Goal: Information Seeking & Learning: Learn about a topic

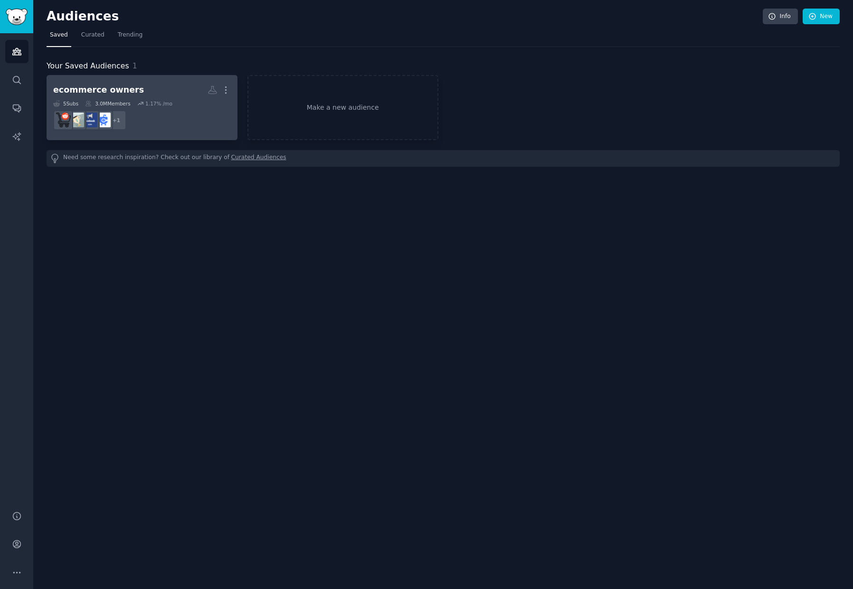
click at [92, 93] on div "ecommerce owners" at bounding box center [98, 90] width 91 height 12
click at [111, 91] on div "ecommerce owners" at bounding box center [98, 90] width 91 height 12
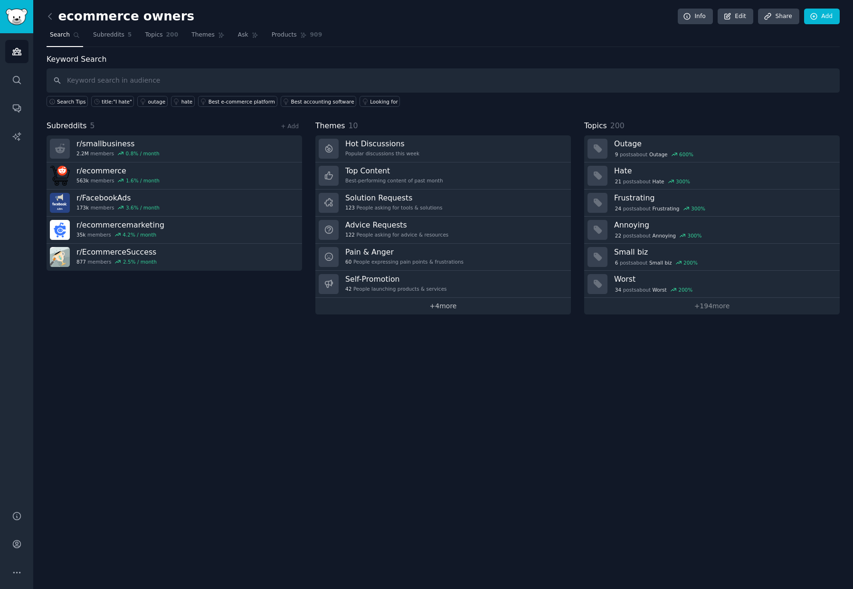
click at [440, 311] on link "+ 4 more" at bounding box center [442, 306] width 255 height 17
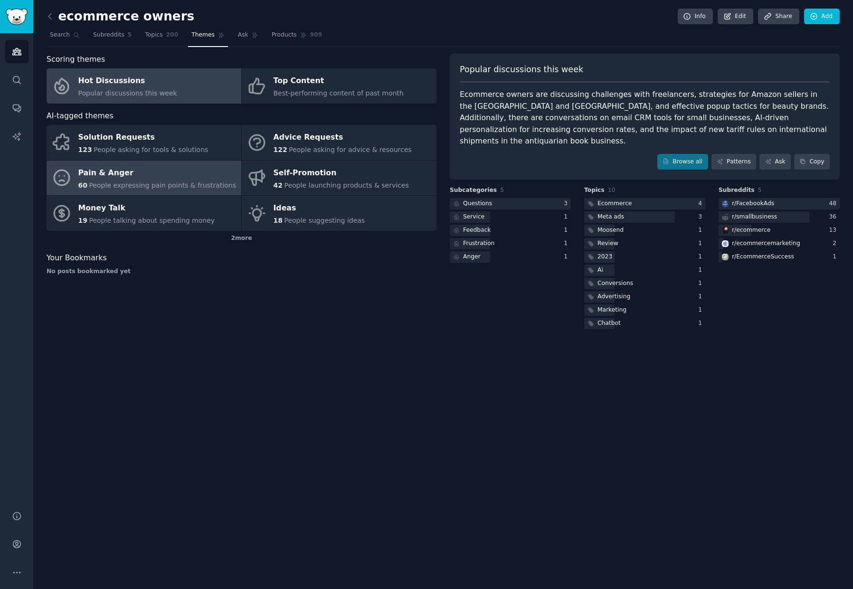
click at [129, 185] on span "People expressing pain points & frustrations" at bounding box center [162, 185] width 147 height 8
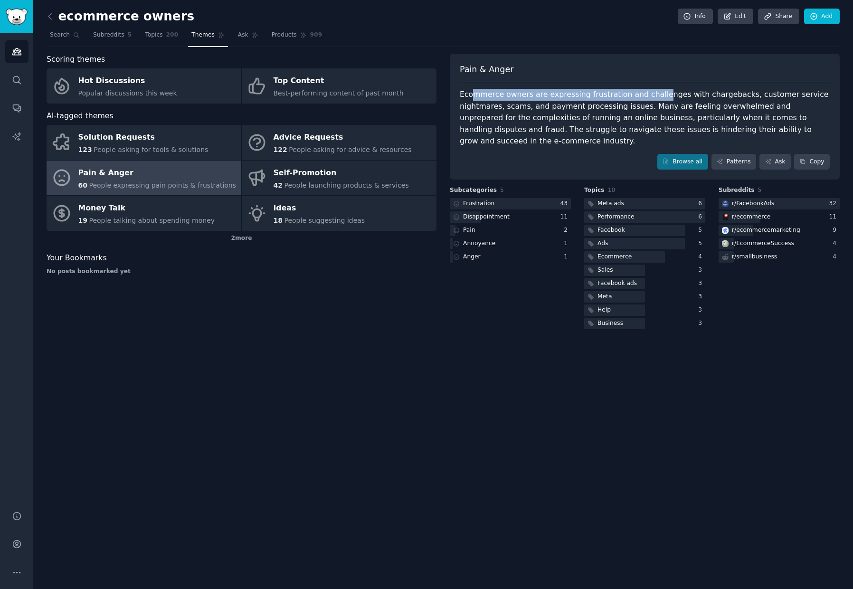
drag, startPoint x: 482, startPoint y: 94, endPoint x: 652, endPoint y: 98, distance: 169.5
click at [652, 98] on div "Ecommerce owners are expressing frustration and challenges with chargebacks, cu…" at bounding box center [644, 118] width 370 height 58
drag, startPoint x: 675, startPoint y: 98, endPoint x: 728, endPoint y: 97, distance: 52.7
click at [728, 97] on div "Ecommerce owners are expressing frustration and challenges with chargebacks, cu…" at bounding box center [644, 118] width 370 height 58
click at [619, 118] on div "Ecommerce owners are expressing frustration and challenges with chargebacks, cu…" at bounding box center [644, 118] width 370 height 58
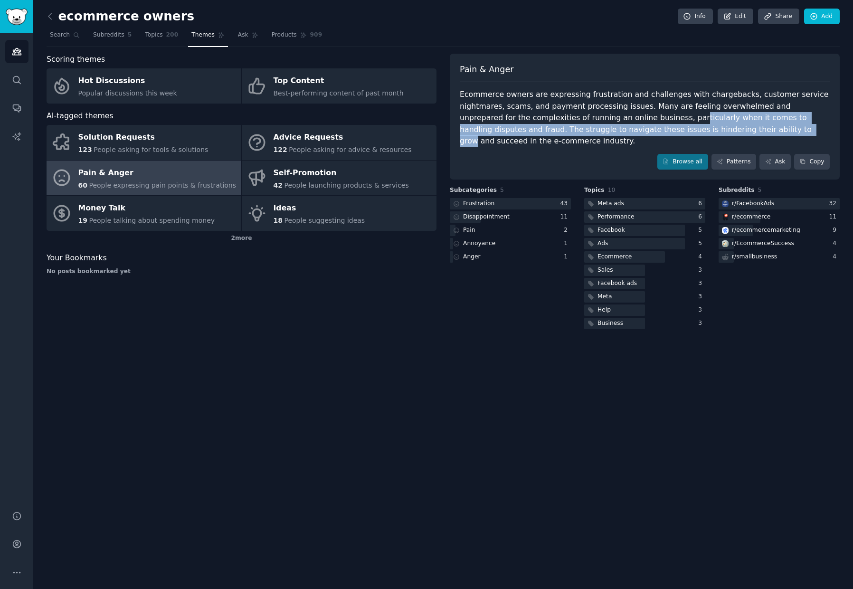
drag, startPoint x: 625, startPoint y: 117, endPoint x: 677, endPoint y: 125, distance: 52.8
click at [680, 124] on div "Ecommerce owners are expressing frustration and challenges with chargebacks, cu…" at bounding box center [644, 118] width 370 height 58
click at [493, 198] on div "Frustration" at bounding box center [473, 204] width 47 height 12
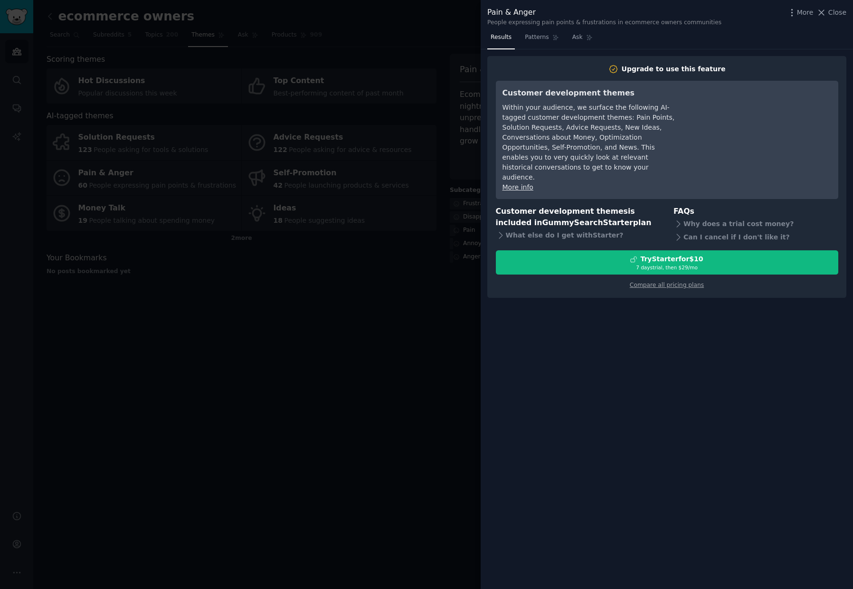
click at [428, 237] on div at bounding box center [426, 294] width 853 height 589
